Goal: Task Accomplishment & Management: Use online tool/utility

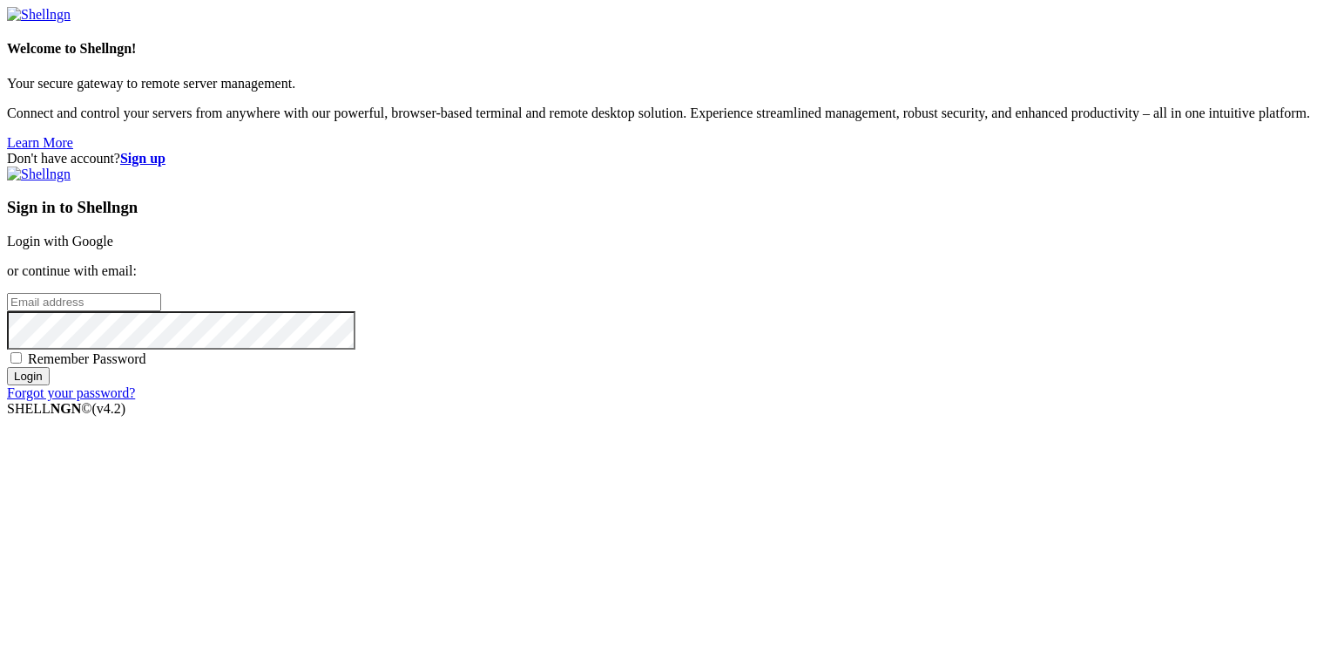
click at [161, 311] on input "email" at bounding box center [84, 302] width 154 height 18
type input "[PERSON_NAME][EMAIL_ADDRESS][DOMAIN_NAME]"
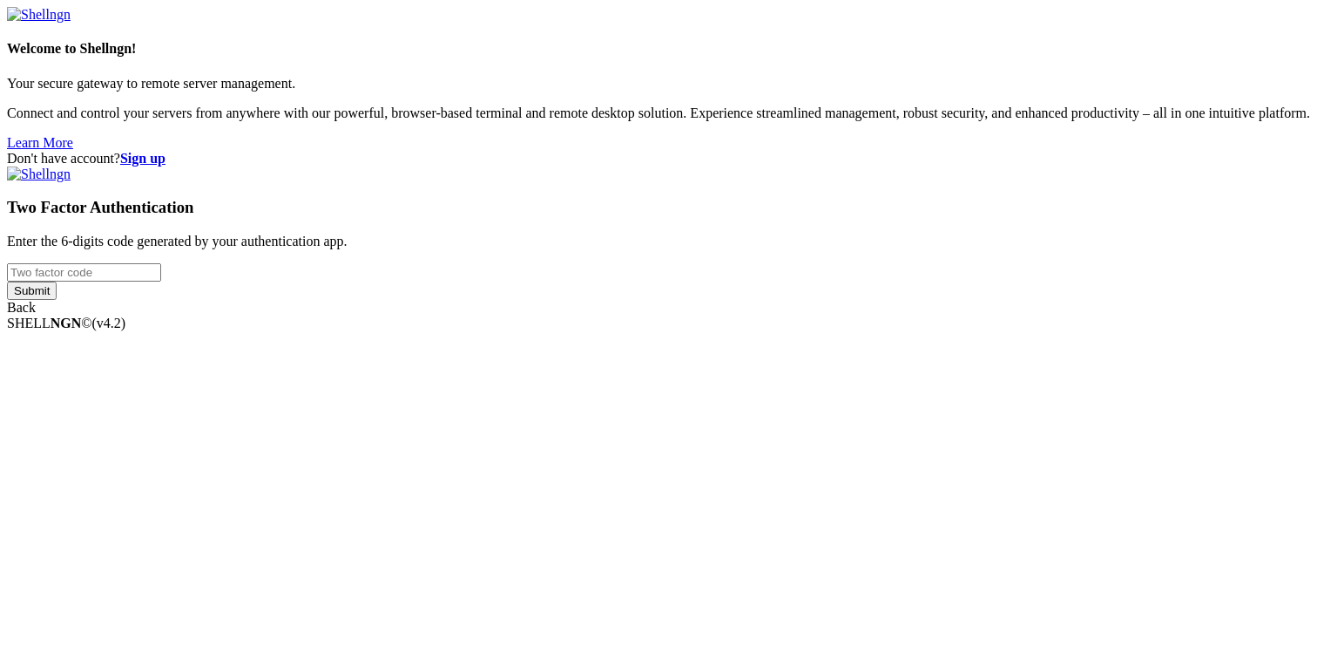
type input "537073"
click at [732, 315] on div "Welcome to Shellngn! Your secure gateway to remote server management. Connect a…" at bounding box center [659, 161] width 1304 height 308
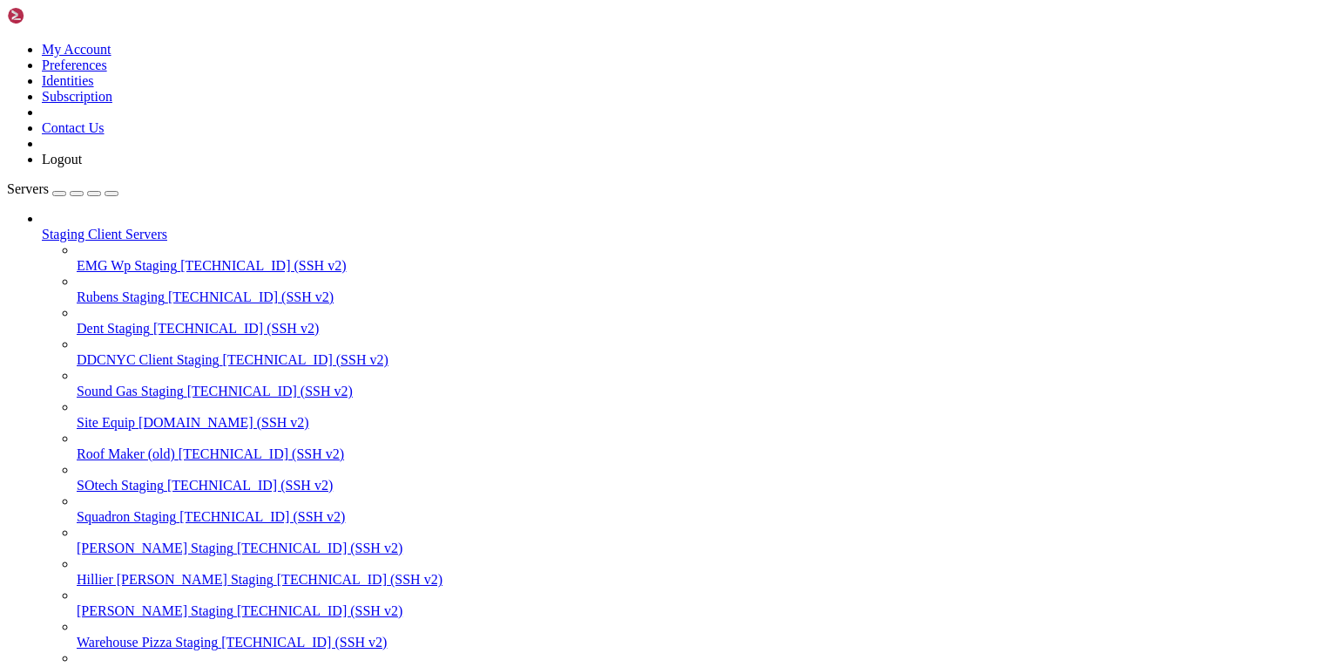
scroll to position [1655, 0]
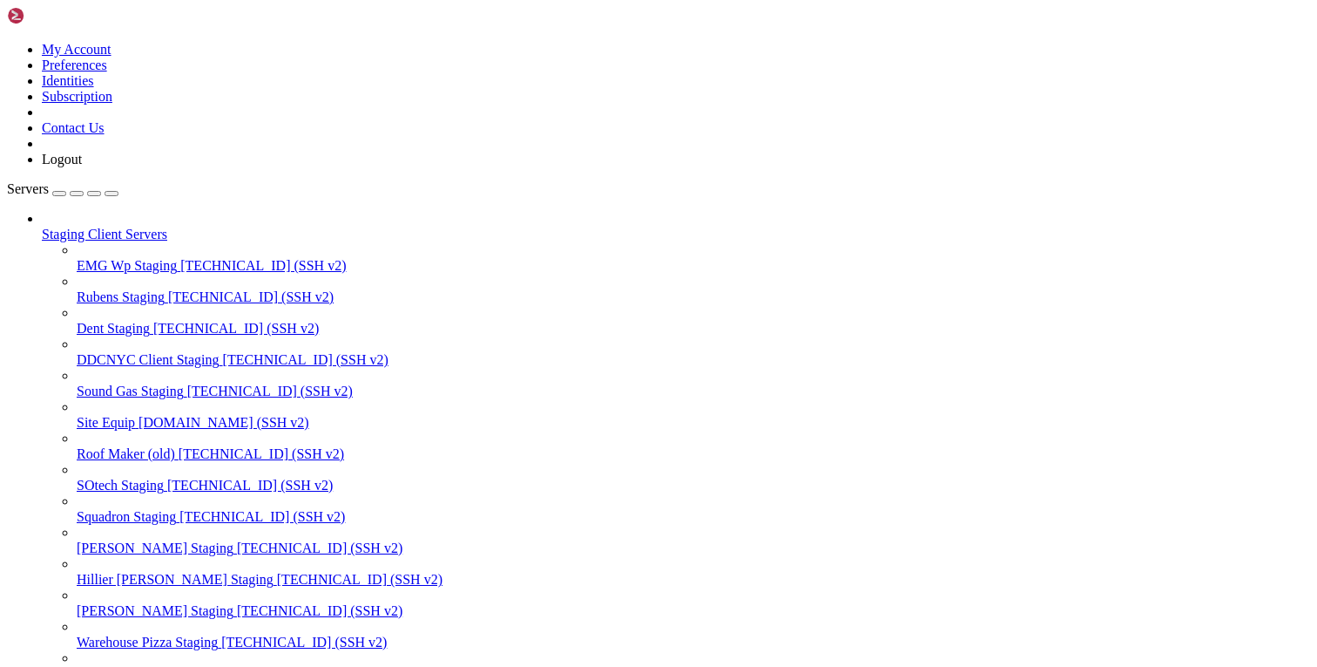
click at [101, 191] on button "button" at bounding box center [94, 193] width 14 height 5
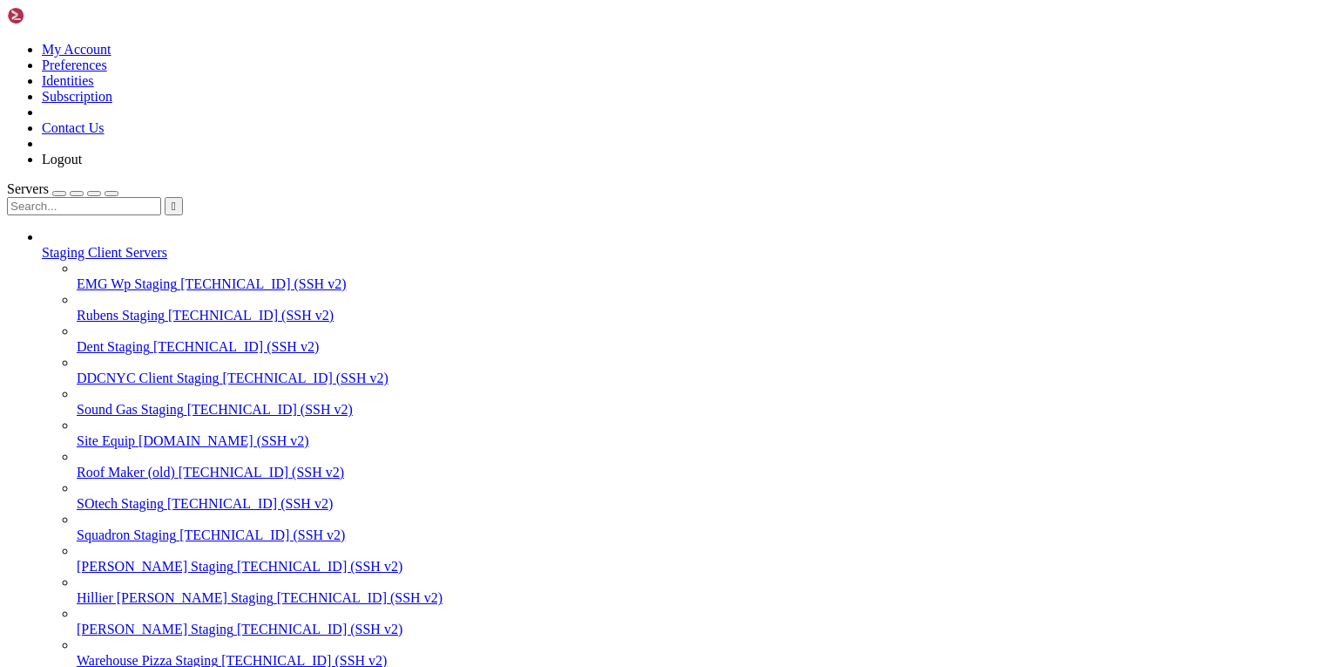
click at [159, 197] on input "text" at bounding box center [84, 206] width 154 height 18
type input "sote"
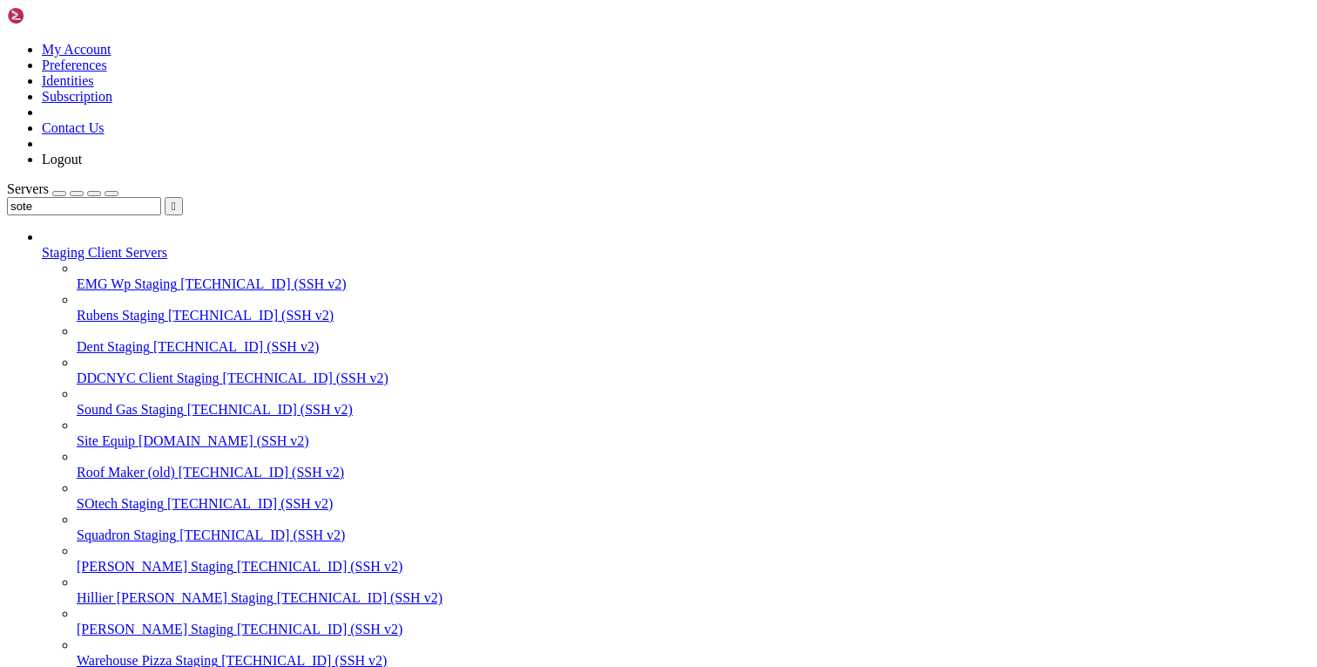
scroll to position [296, 0]
